Goal: Task Accomplishment & Management: Manage account settings

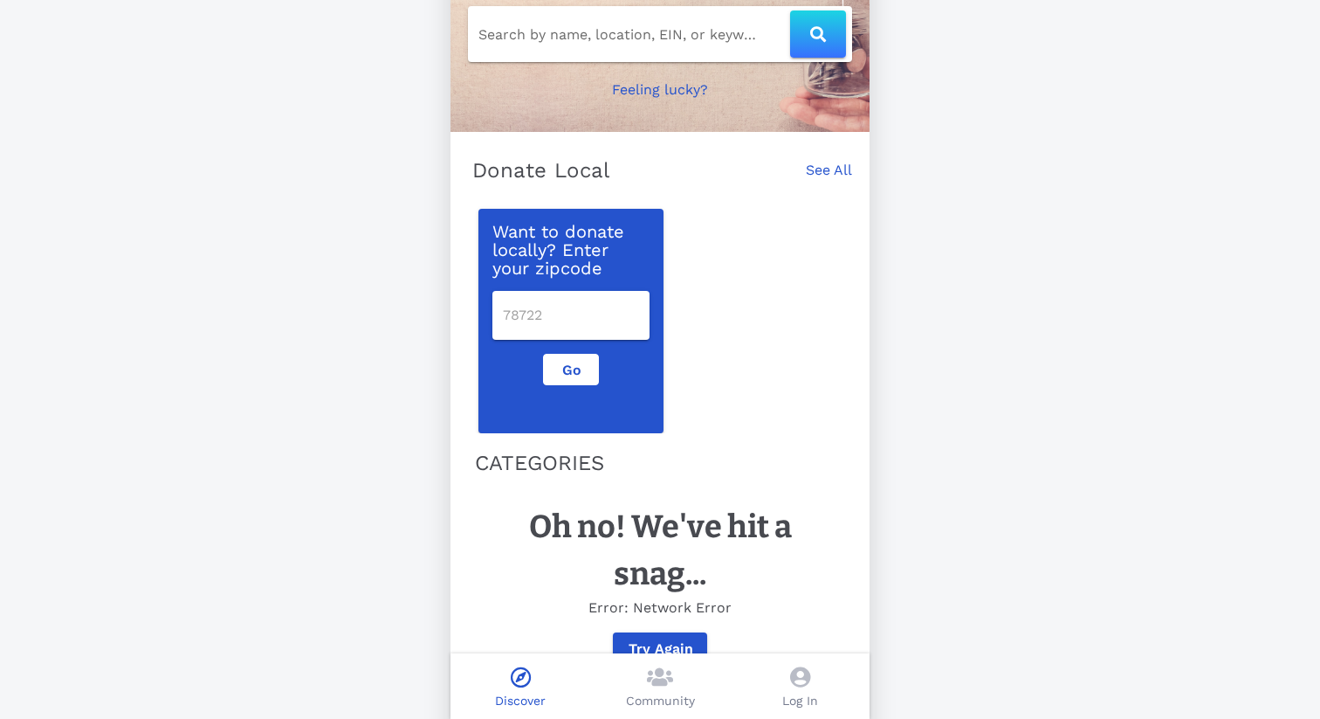
scroll to position [200, 0]
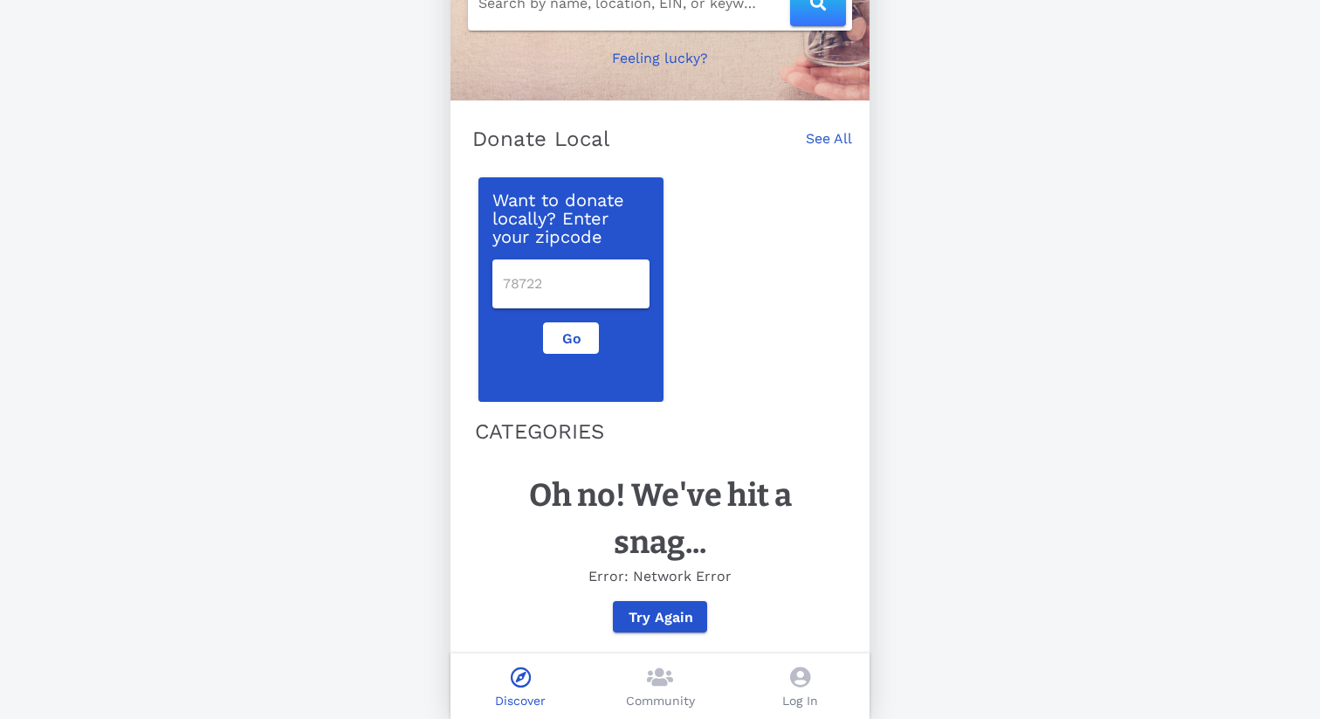
click at [795, 681] on icon at bounding box center [800, 676] width 20 height 21
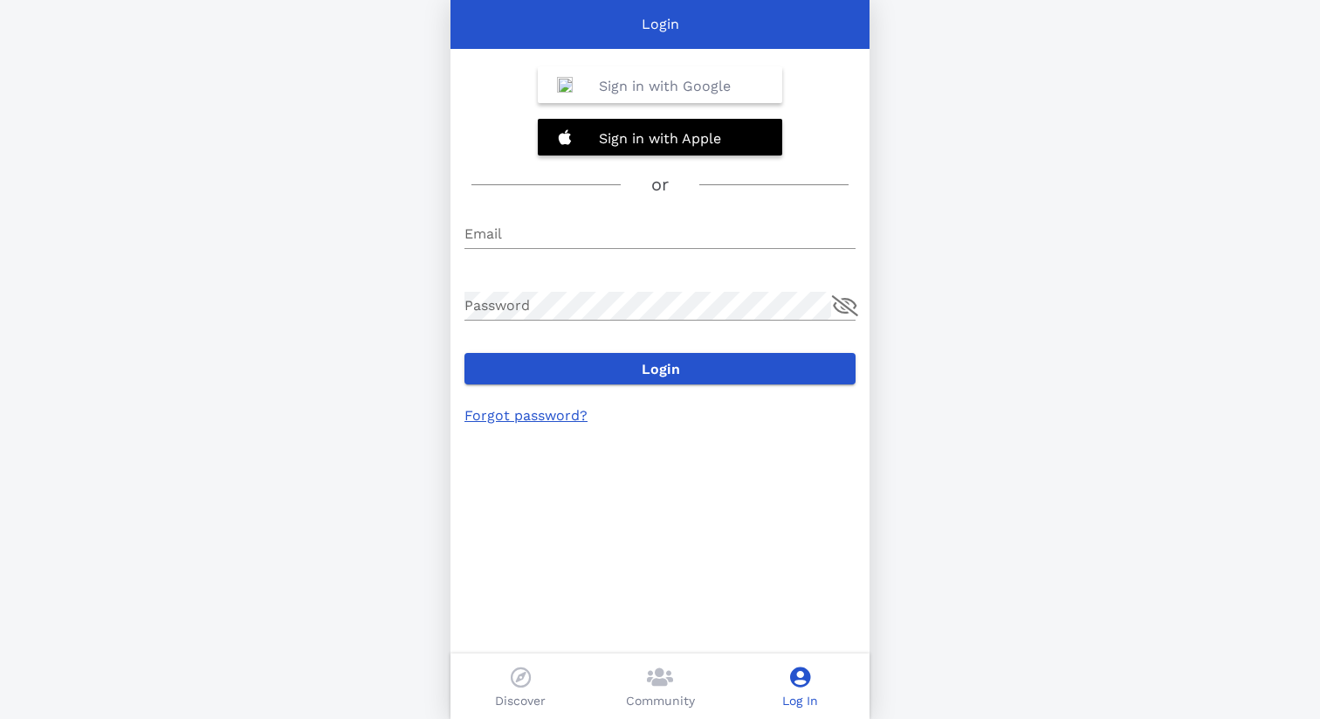
type input "[EMAIL_ADDRESS][DOMAIN_NAME]"
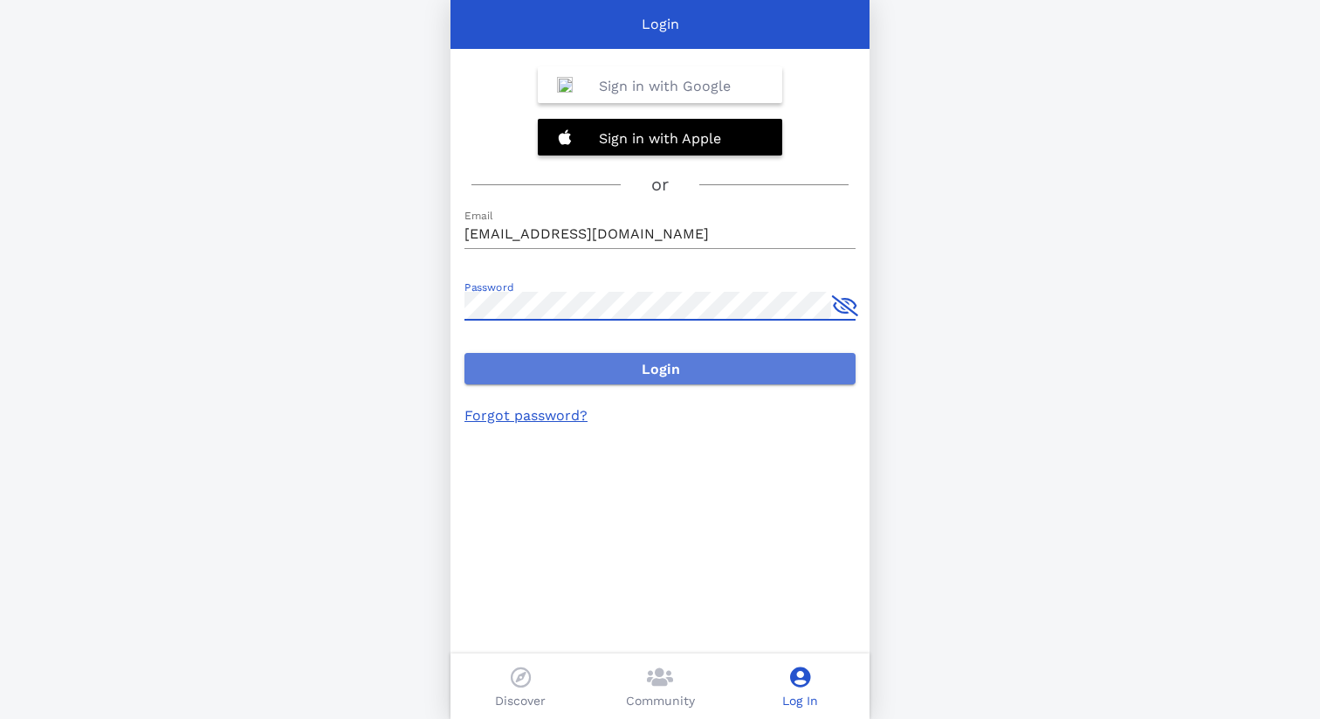
click at [598, 374] on span "Login" at bounding box center [659, 369] width 363 height 17
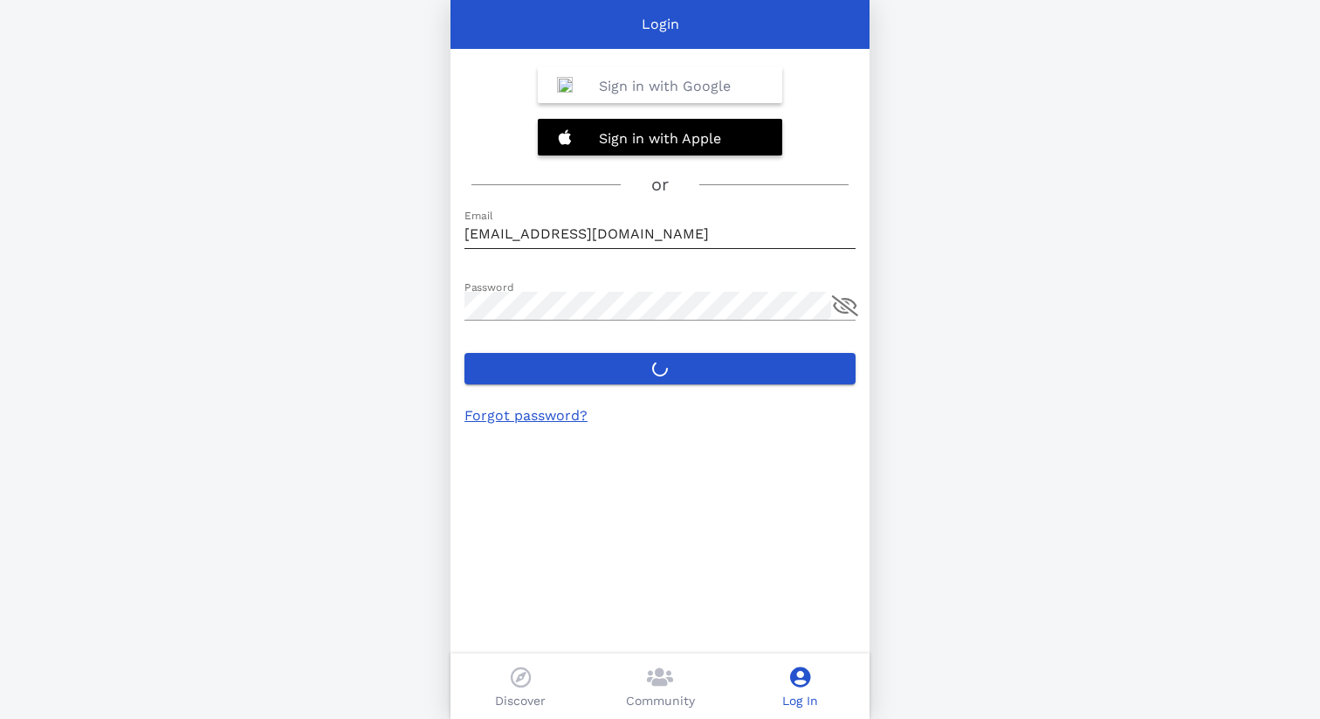
click at [813, 251] on div "Email [EMAIL_ADDRESS][DOMAIN_NAME]" at bounding box center [660, 243] width 391 height 47
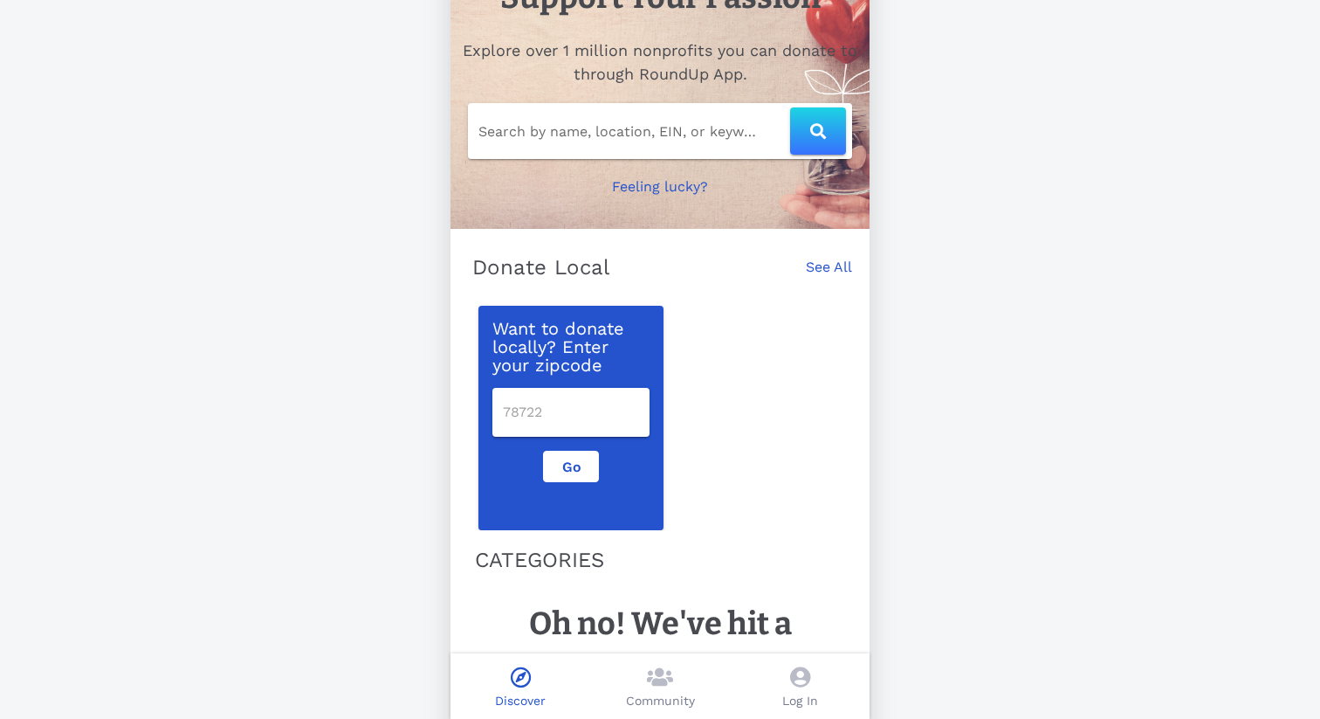
scroll to position [200, 0]
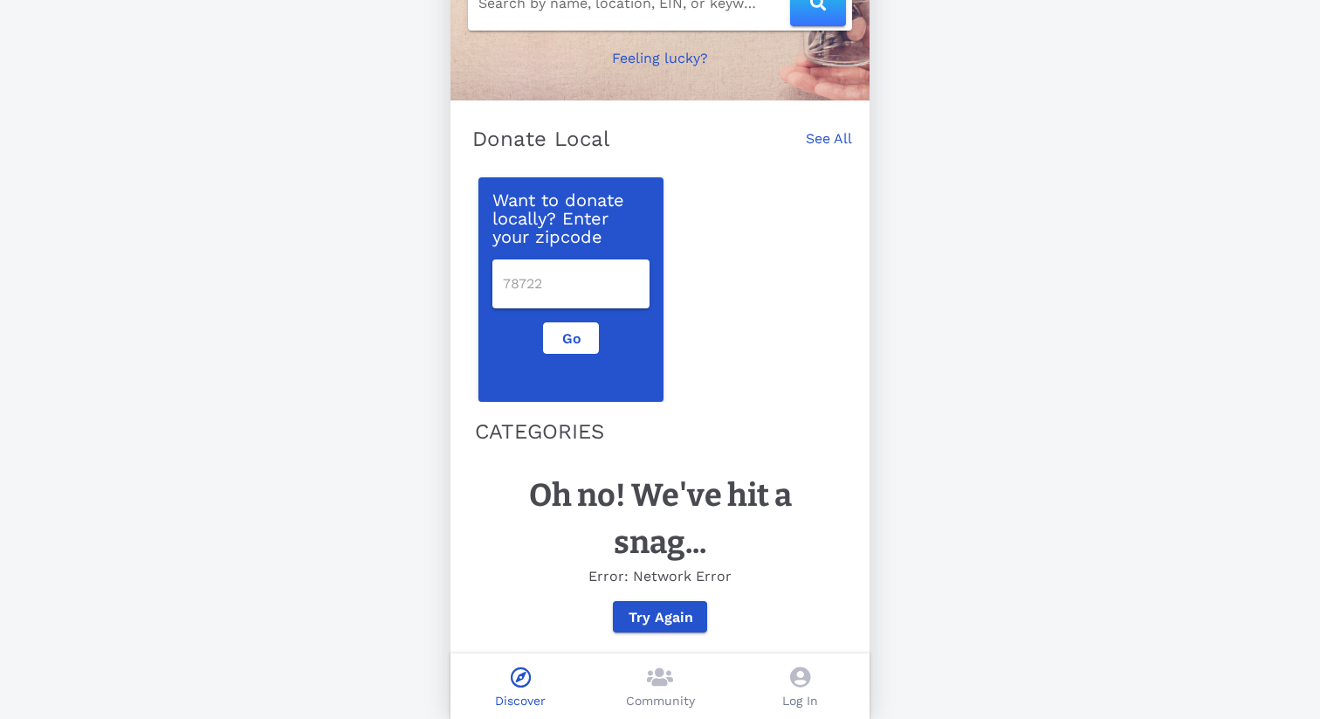
click at [791, 671] on icon at bounding box center [800, 676] width 20 height 21
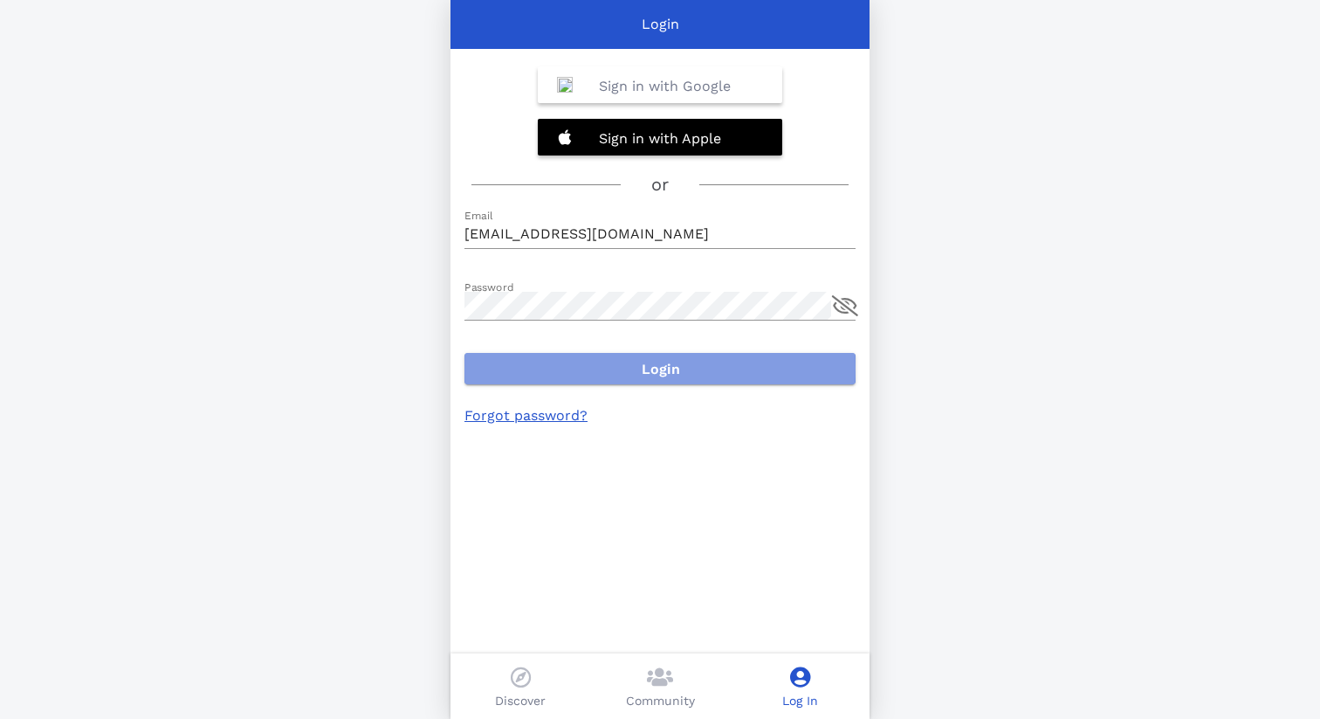
click at [659, 375] on span "Login" at bounding box center [659, 369] width 363 height 17
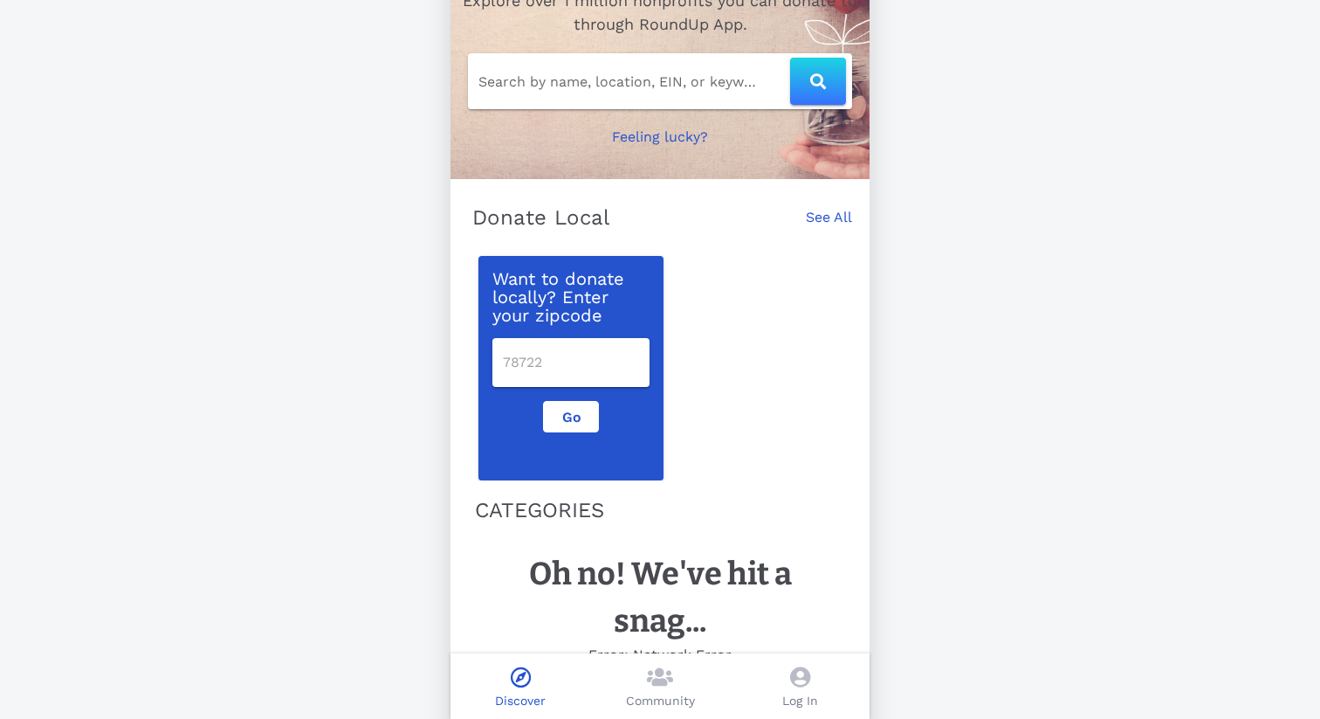
scroll to position [200, 0]
